Goal: Transaction & Acquisition: Purchase product/service

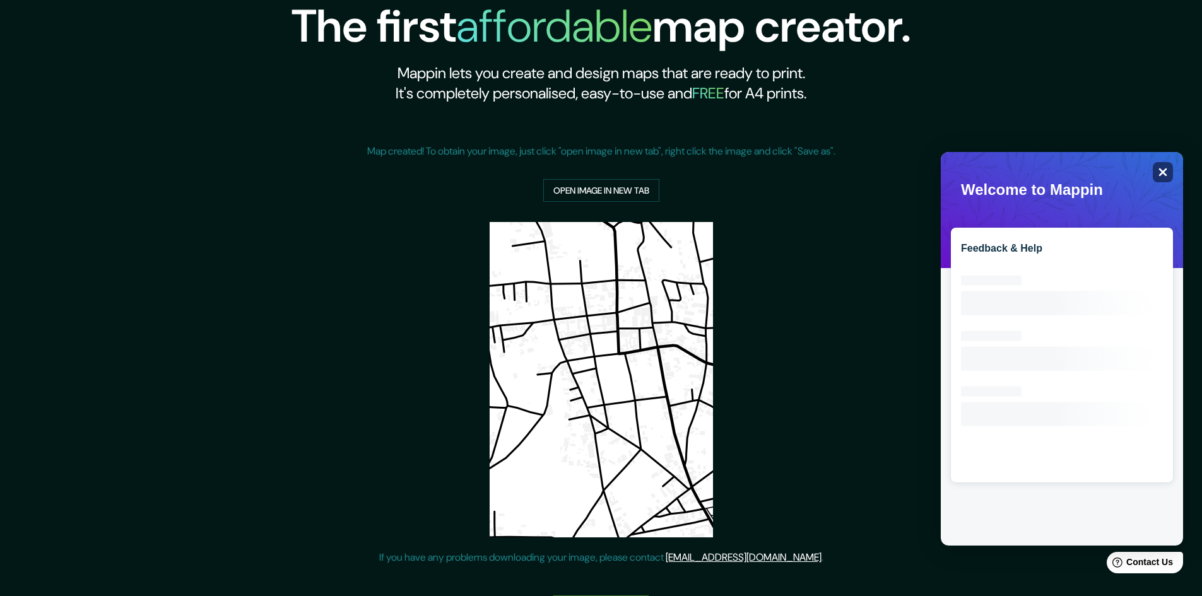
click at [1162, 173] on icon "Close" at bounding box center [1163, 173] width 8 height 8
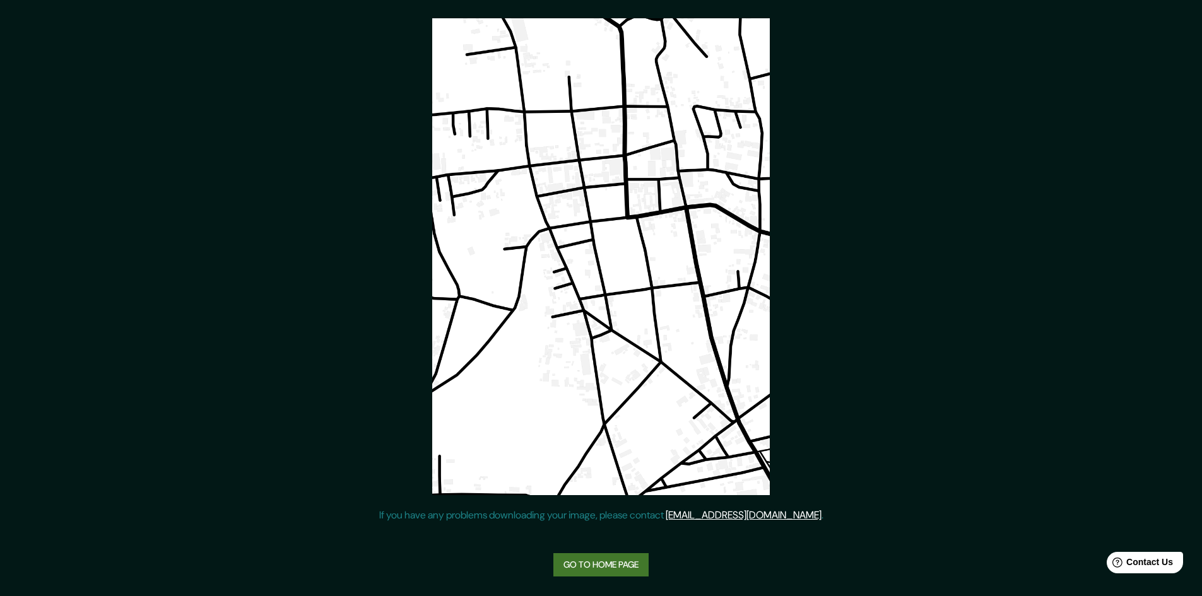
scroll to position [204, 0]
click at [597, 566] on link "Go to home page" at bounding box center [600, 564] width 95 height 23
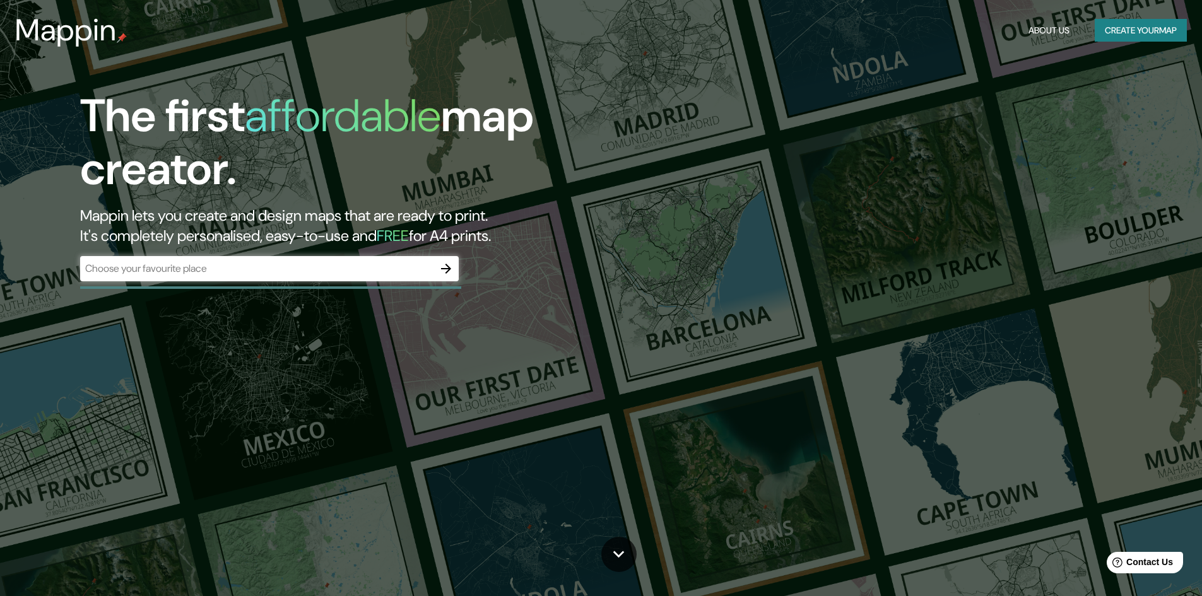
click at [206, 276] on div "​" at bounding box center [269, 268] width 379 height 25
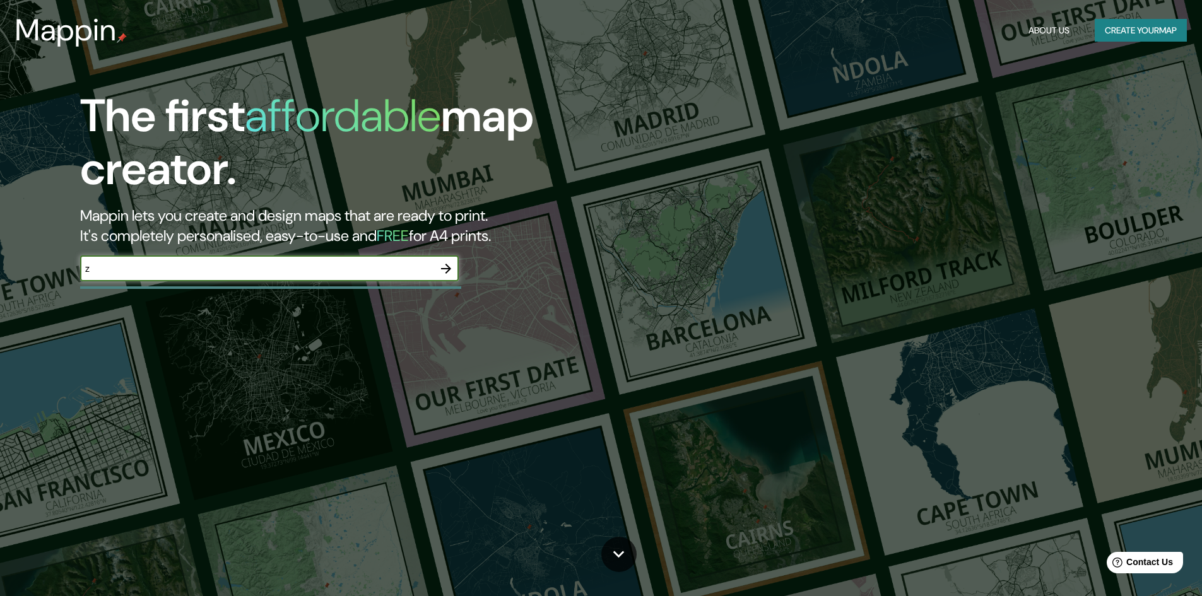
type input "zacatlan puebla"
click at [452, 269] on icon "button" at bounding box center [446, 268] width 15 height 15
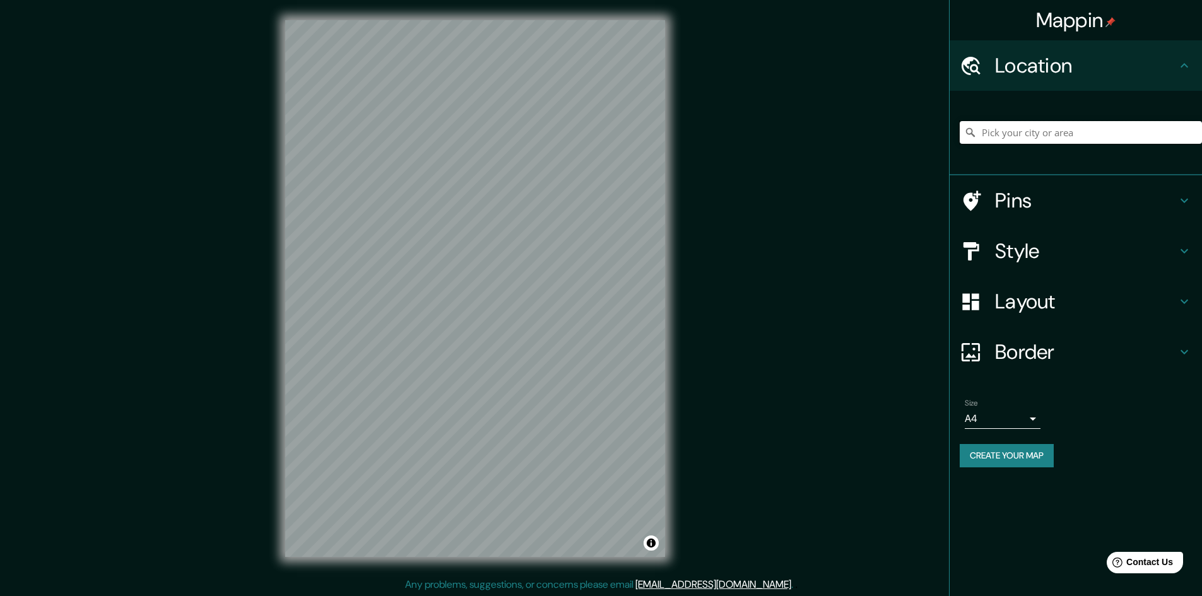
click at [1005, 132] on input "Pick your city or area" at bounding box center [1081, 132] width 242 height 23
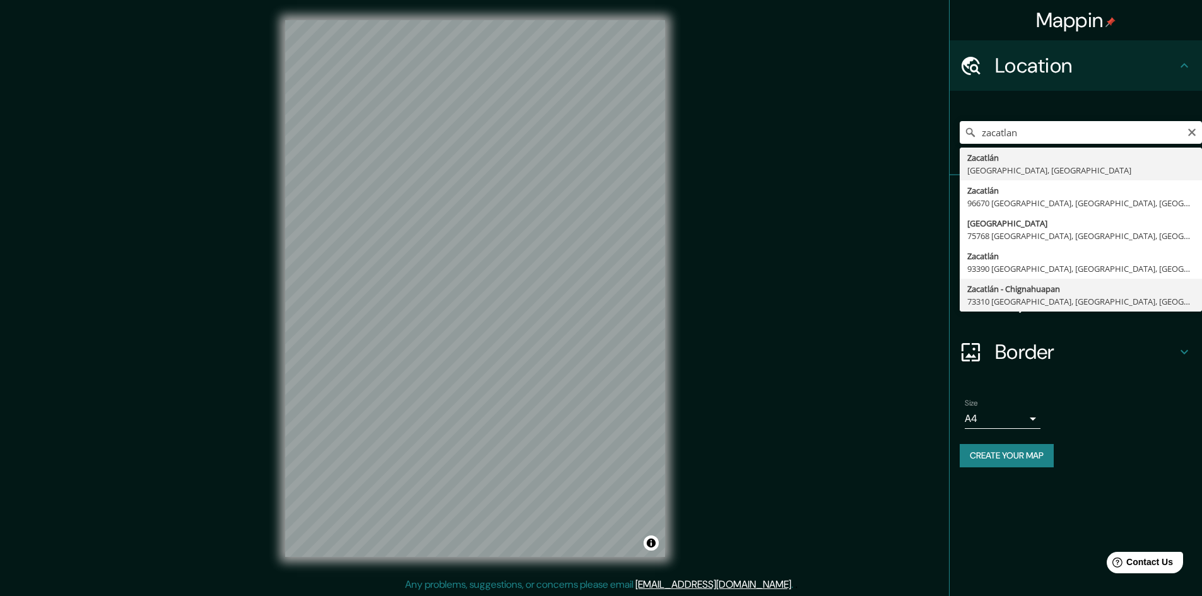
type input "Zacatlán - Chignahuapan, 73310 [GEOGRAPHIC_DATA], [GEOGRAPHIC_DATA], [GEOGRAPHI…"
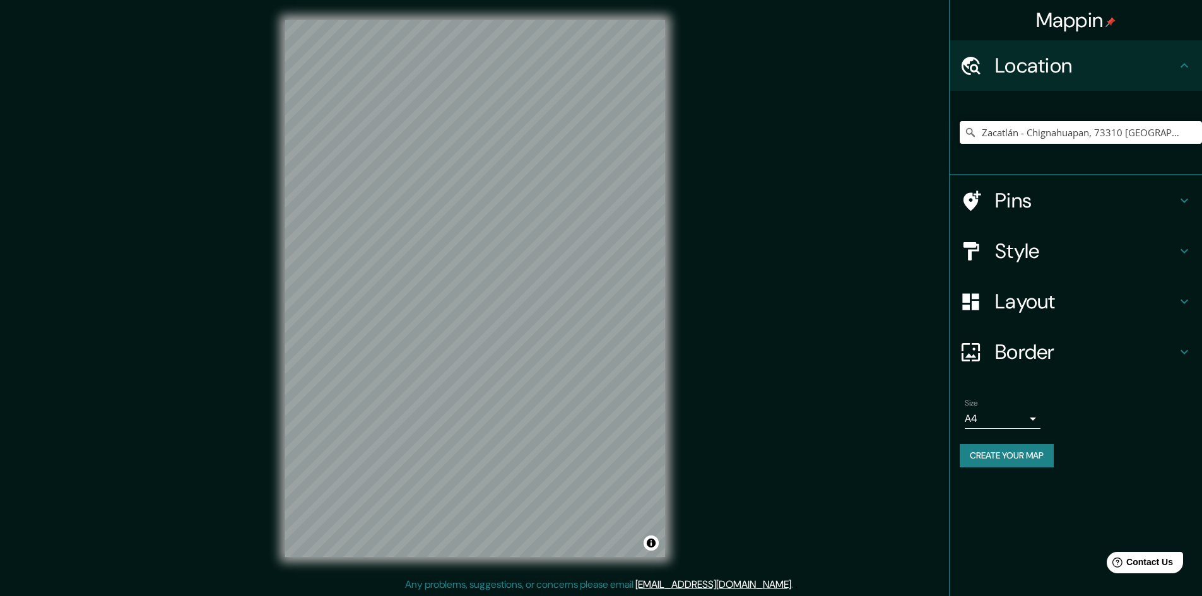
scroll to position [1, 0]
click at [988, 455] on button "Create your map" at bounding box center [1007, 455] width 94 height 23
